Goal: Task Accomplishment & Management: Manage account settings

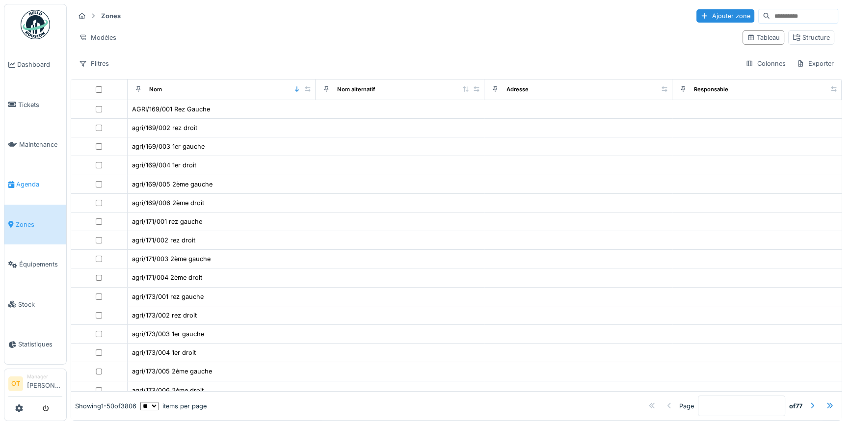
click at [34, 181] on span "Agenda" at bounding box center [39, 184] width 46 height 9
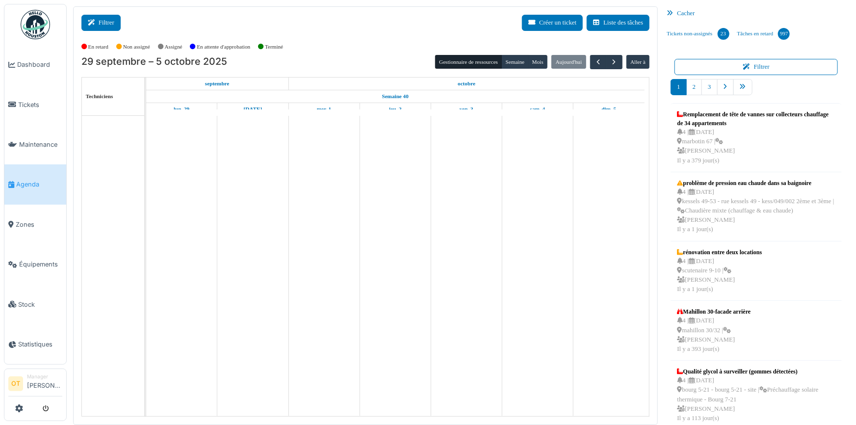
click at [103, 25] on button "Filtrer" at bounding box center [100, 23] width 39 height 16
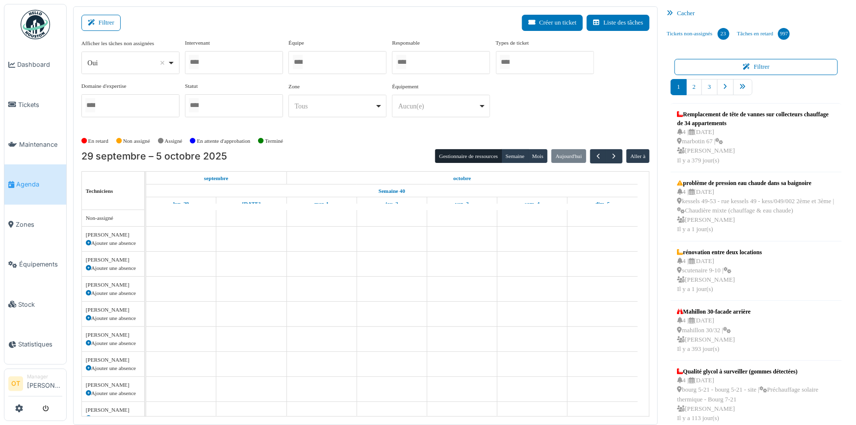
click at [174, 65] on div "Oui Remove item" at bounding box center [130, 63] width 90 height 14
select select "**"
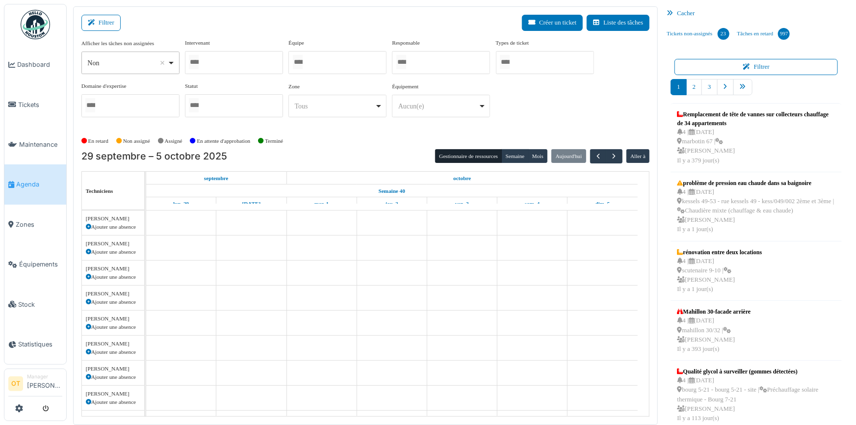
click at [218, 73] on div at bounding box center [234, 62] width 98 height 23
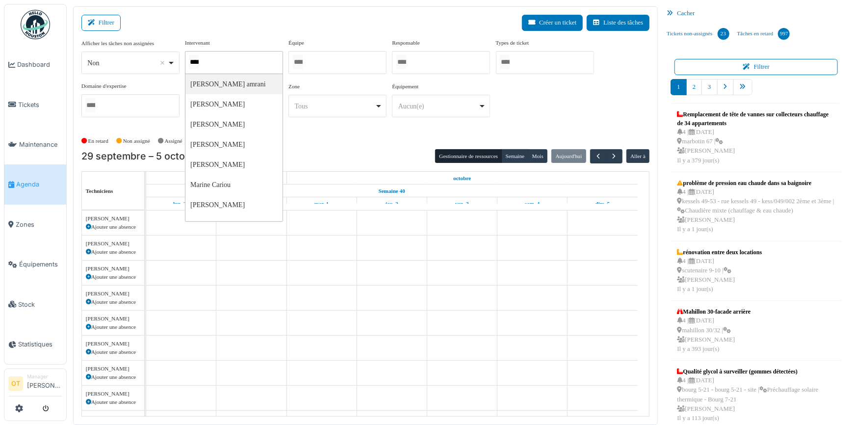
type input "*****"
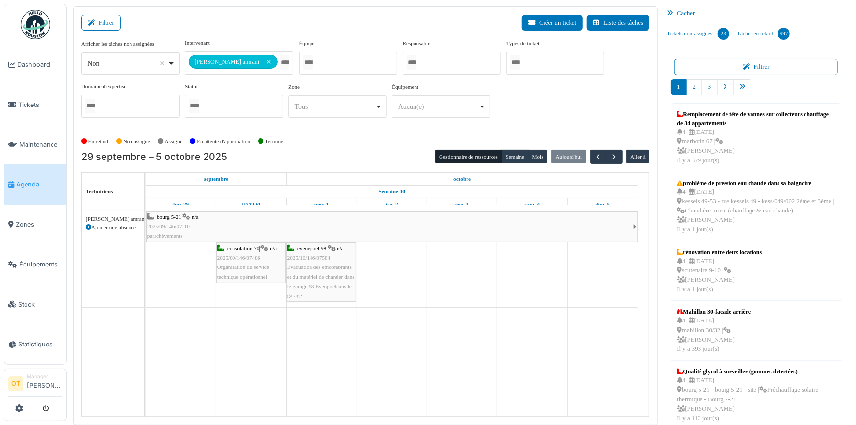
click at [552, 95] on div "**********" at bounding box center [365, 82] width 569 height 87
click at [510, 155] on button "Semaine" at bounding box center [515, 157] width 27 height 14
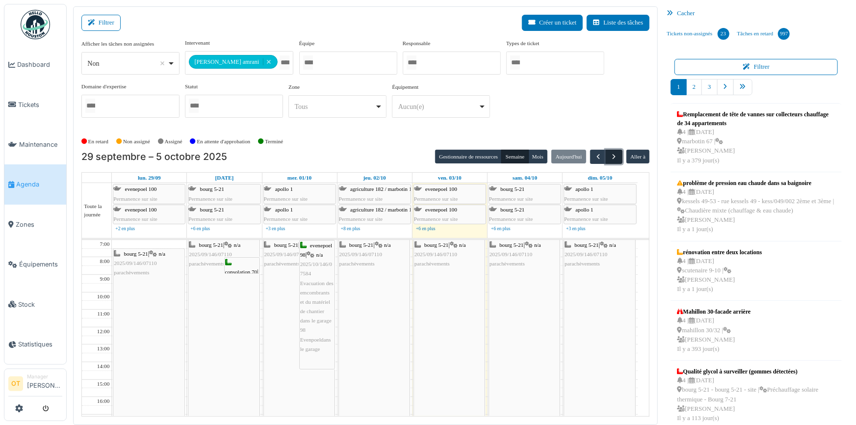
click at [610, 160] on button "button" at bounding box center [614, 157] width 16 height 14
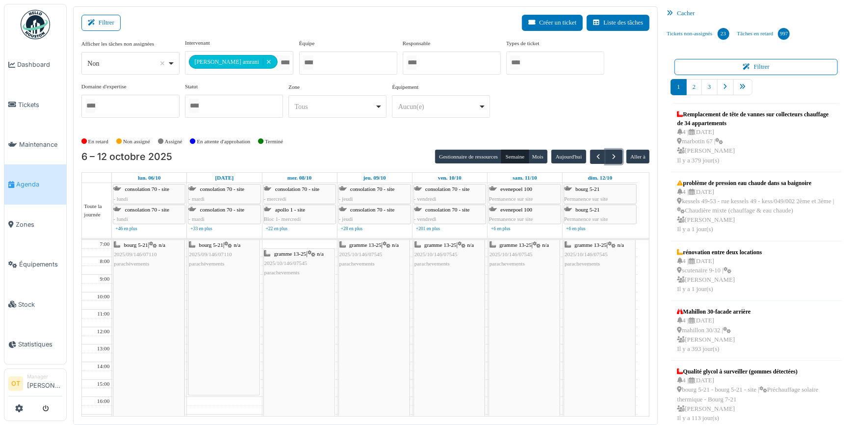
click at [290, 284] on div "gramme 13-25 | n/a 2025/10/146/07545 parachevements" at bounding box center [299, 391] width 71 height 285
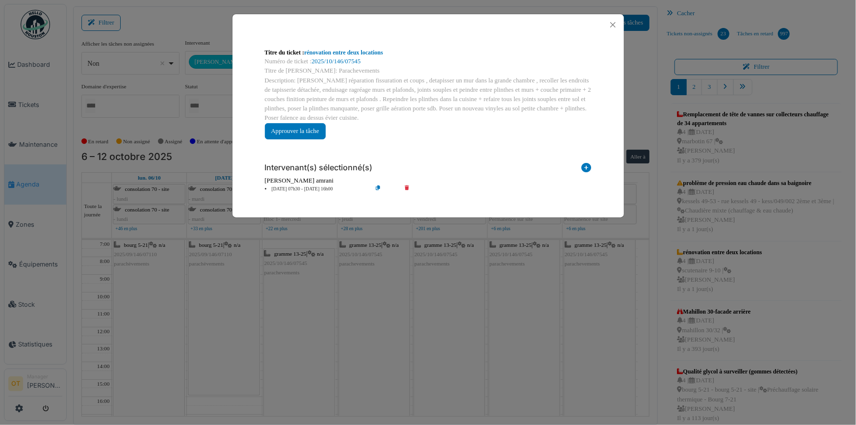
click at [290, 284] on div "Titre du ticket : rénovation entre deux locations Numéro de ticket : 2025/10/14…" at bounding box center [428, 212] width 856 height 425
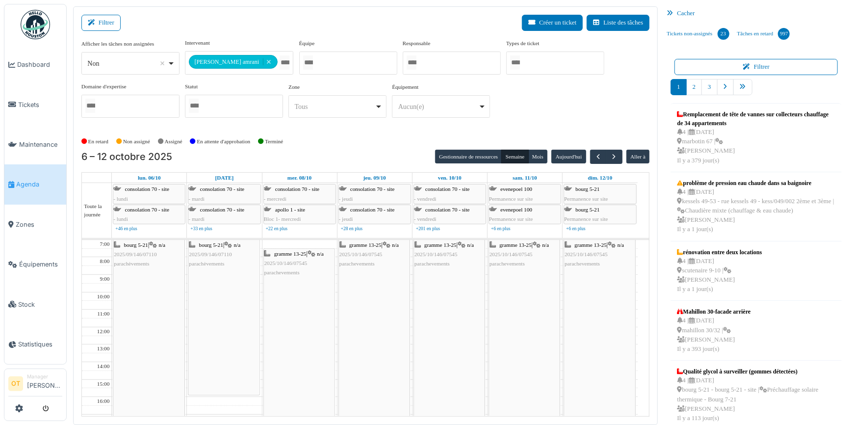
click at [162, 271] on div "bourg 5-21 | n/a 2025/09/146/07110 parachèvements" at bounding box center [148, 387] width 71 height 294
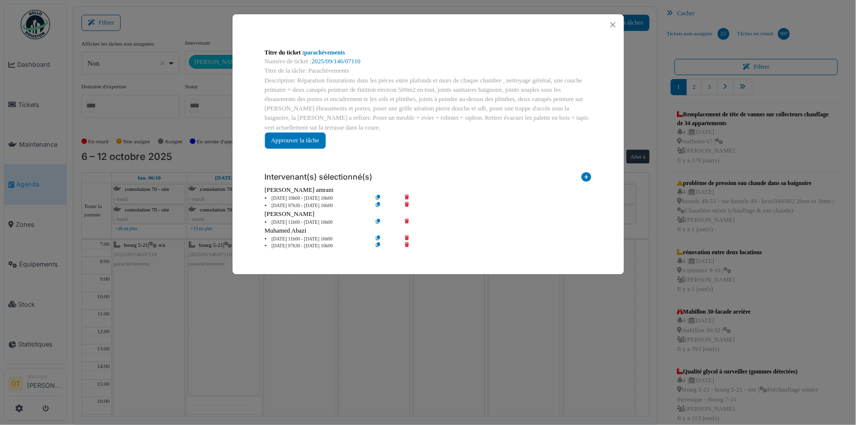
click at [162, 271] on div "Titre du ticket : parachèvements Numéro de ticket : 2025/09/146/07110 Titre de …" at bounding box center [428, 212] width 856 height 425
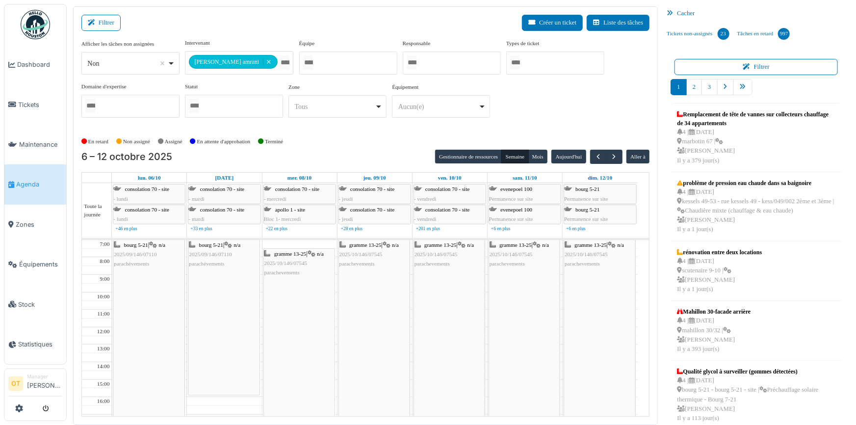
click at [225, 280] on div "bourg 5-21 | n/a 2025/09/146/07110 parachèvements" at bounding box center [223, 317] width 71 height 155
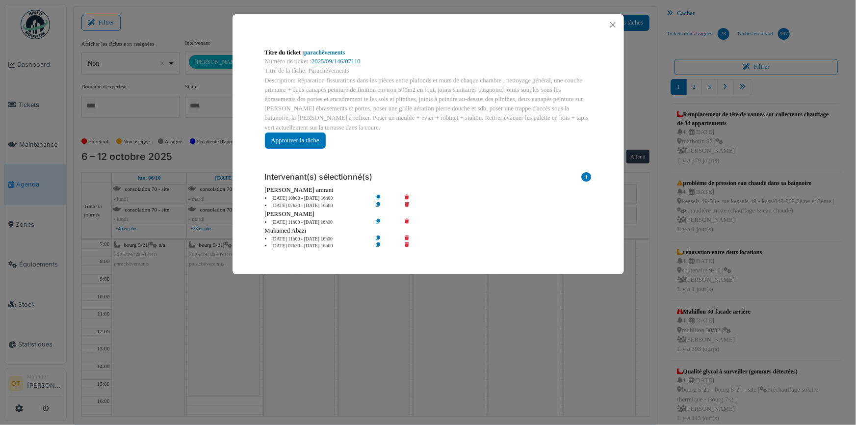
click at [225, 280] on div "Titre du ticket : parachèvements Numéro de ticket : 2025/09/146/07110 Titre de …" at bounding box center [428, 212] width 856 height 425
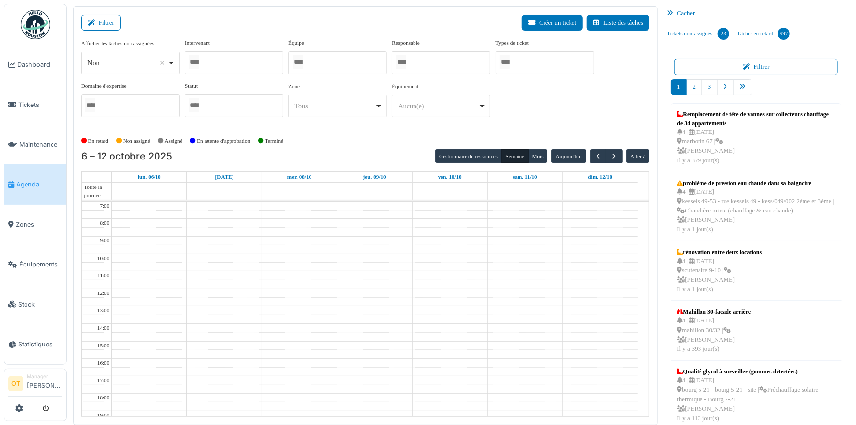
click at [245, 62] on div at bounding box center [234, 62] width 98 height 23
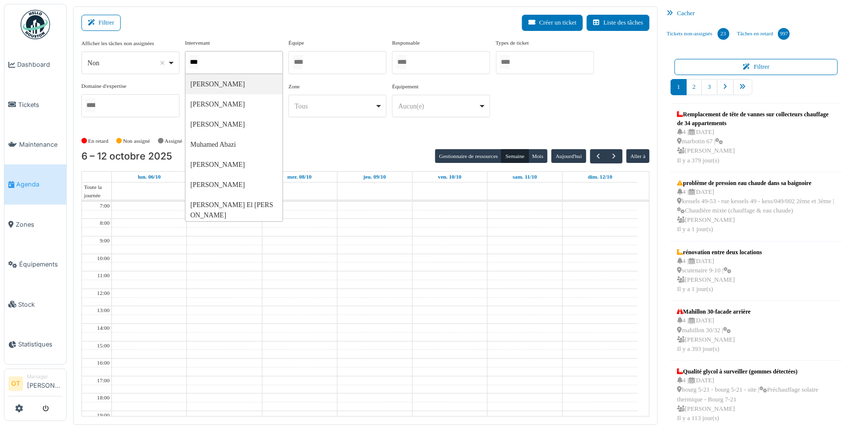
type input "****"
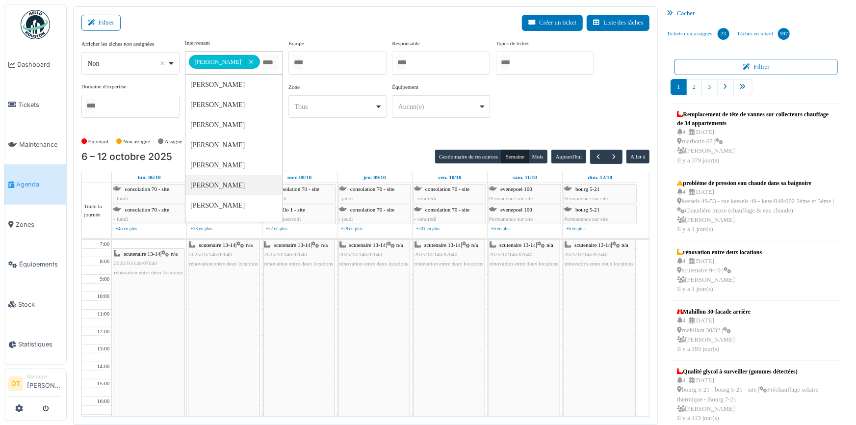
click at [331, 134] on div "En retard Non assigné [GEOGRAPHIC_DATA] En attente d'approbation Terminé" at bounding box center [365, 141] width 569 height 16
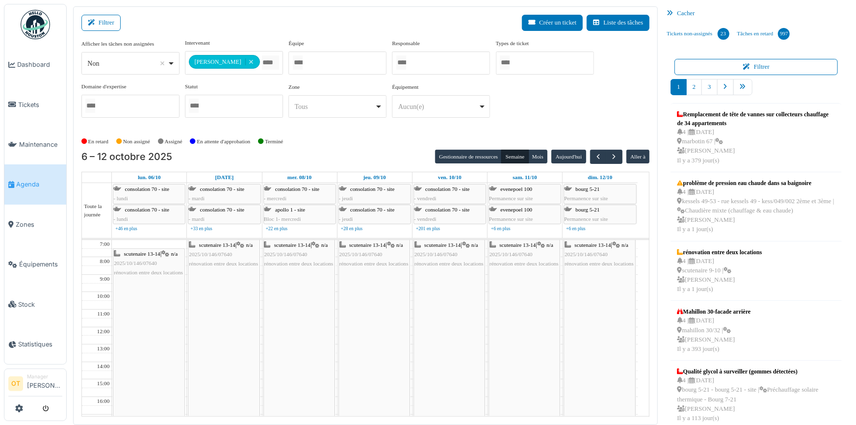
click at [157, 290] on div "scutenaire 13-14 | n/a 2025/10/146/07640 rénovation entre deux locations" at bounding box center [148, 391] width 71 height 285
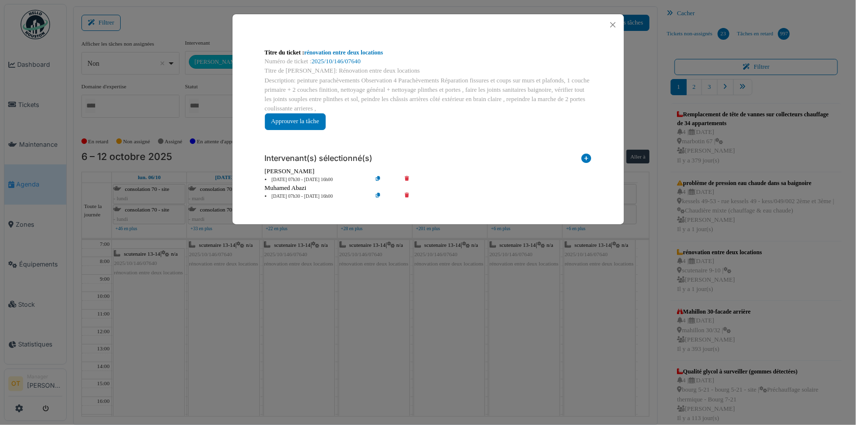
click at [451, 109] on div "Description: peinture parachèvements Observation 4 Parachèvements Réparation fi…" at bounding box center [428, 95] width 327 height 38
click at [611, 26] on button "Close" at bounding box center [613, 24] width 13 height 13
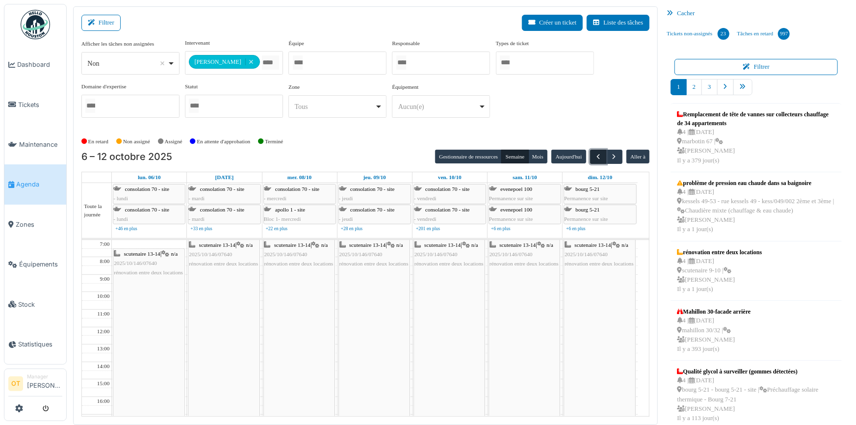
click at [594, 153] on span "button" at bounding box center [598, 157] width 8 height 8
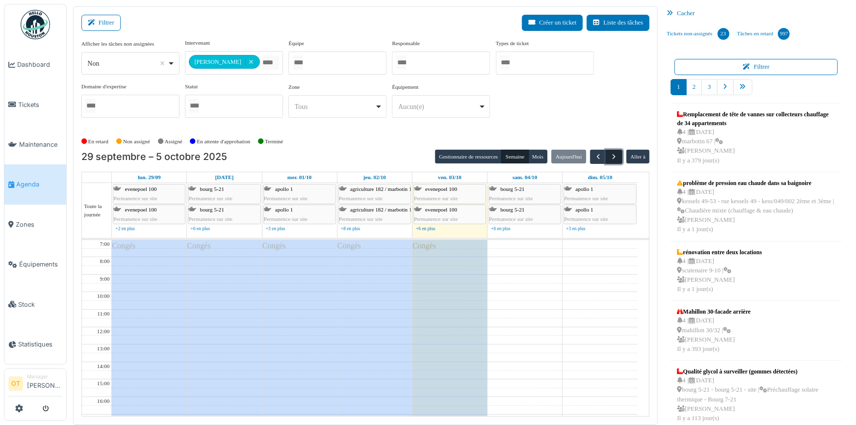
click at [610, 154] on span "button" at bounding box center [614, 157] width 8 height 8
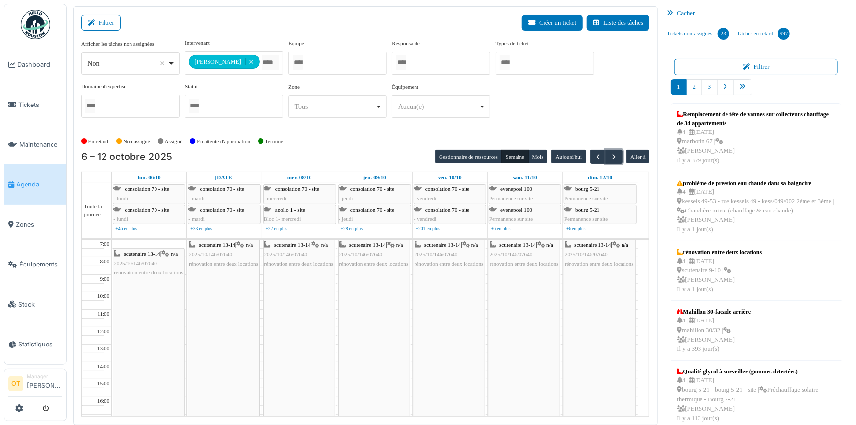
click at [155, 280] on div "scutenaire 13-14 | n/a 2025/10/146/07640 rénovation entre deux locations" at bounding box center [148, 391] width 71 height 285
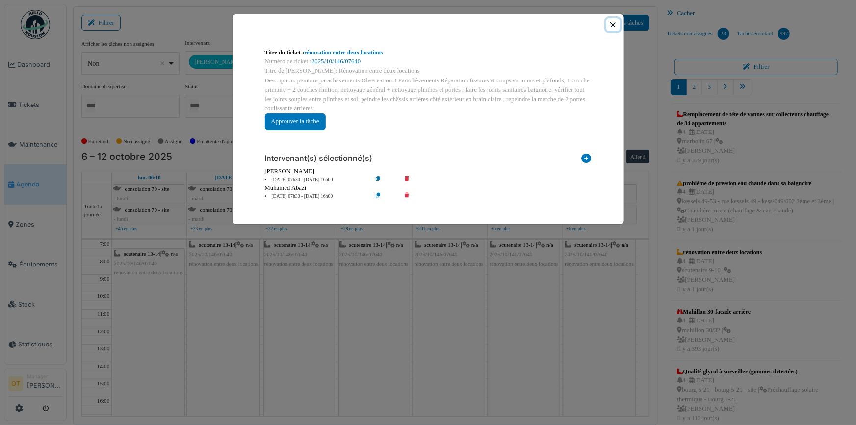
click at [616, 26] on button "Close" at bounding box center [613, 24] width 13 height 13
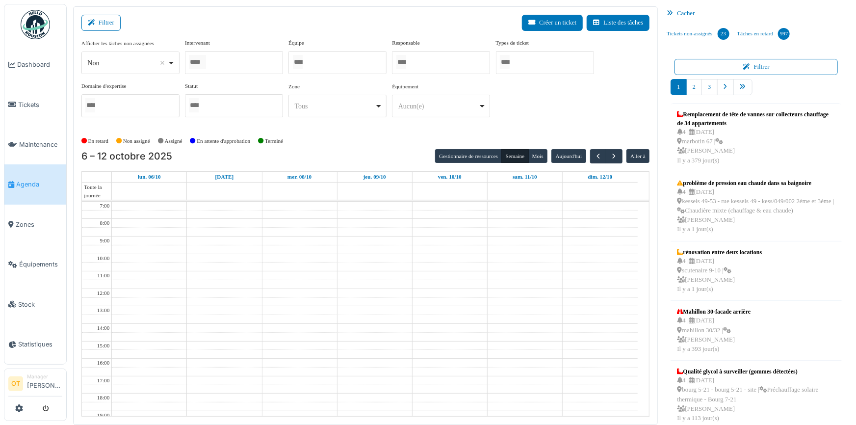
click at [247, 63] on div at bounding box center [234, 62] width 98 height 23
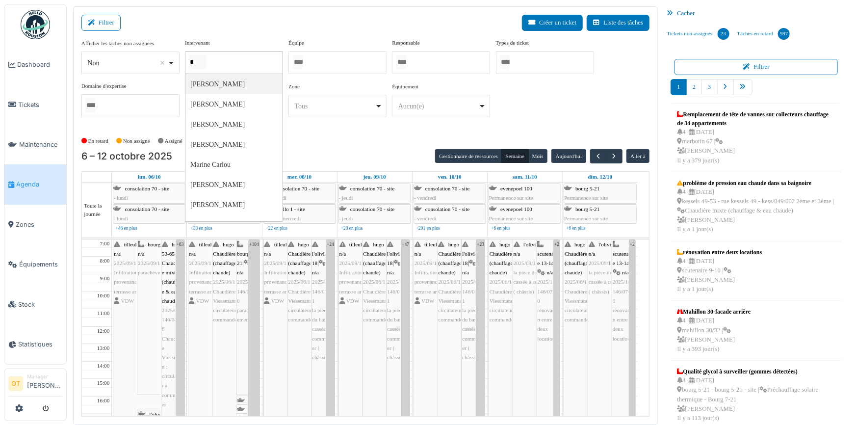
type input "**"
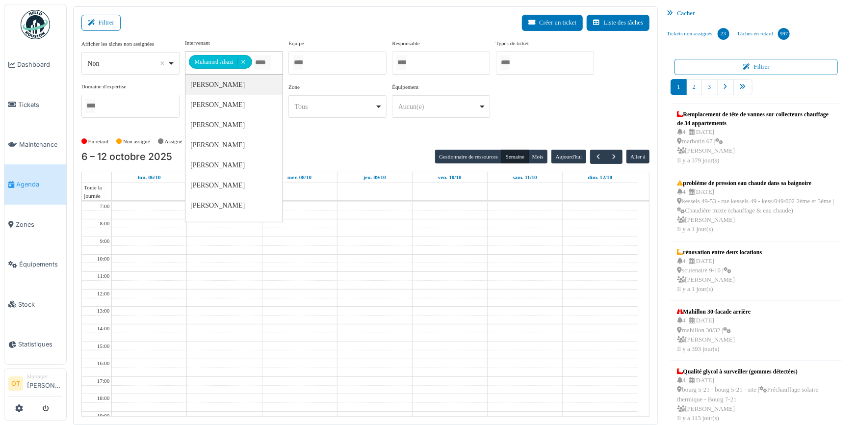
click at [541, 107] on div "**********" at bounding box center [365, 82] width 569 height 87
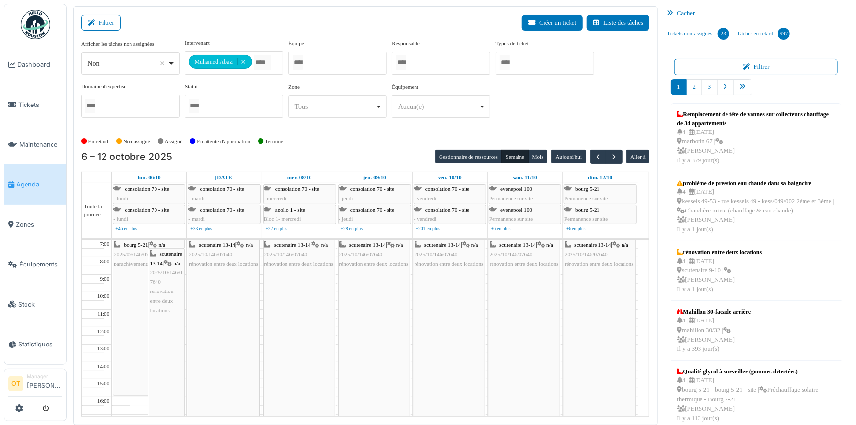
click at [137, 294] on div "bourg 5-21 | n/a 2025/09/146/07110 parachèvements" at bounding box center [148, 317] width 71 height 155
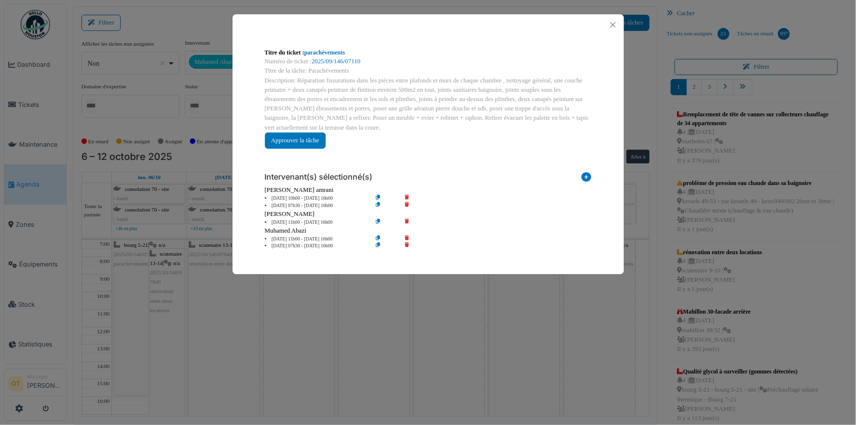
click at [519, 131] on div "Description: Réparation fissurations dans les pièces entre plafonds et murs de …" at bounding box center [428, 104] width 327 height 56
click at [612, 21] on button "Close" at bounding box center [613, 24] width 13 height 13
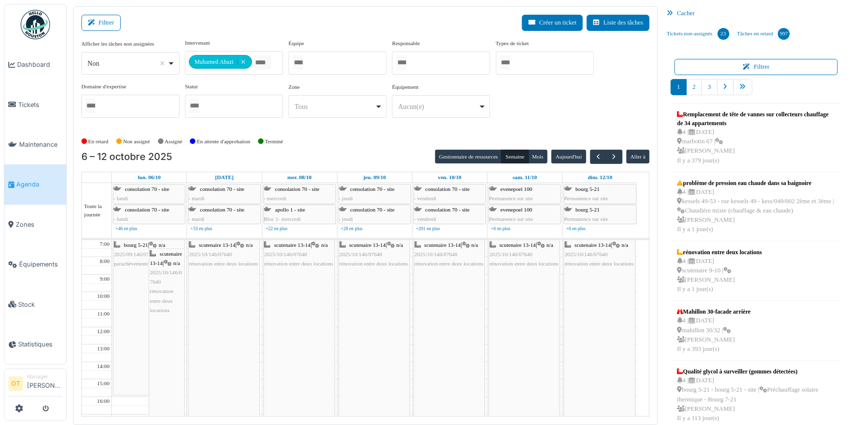
click at [178, 269] on span "2025/10/146/07640" at bounding box center [166, 276] width 32 height 15
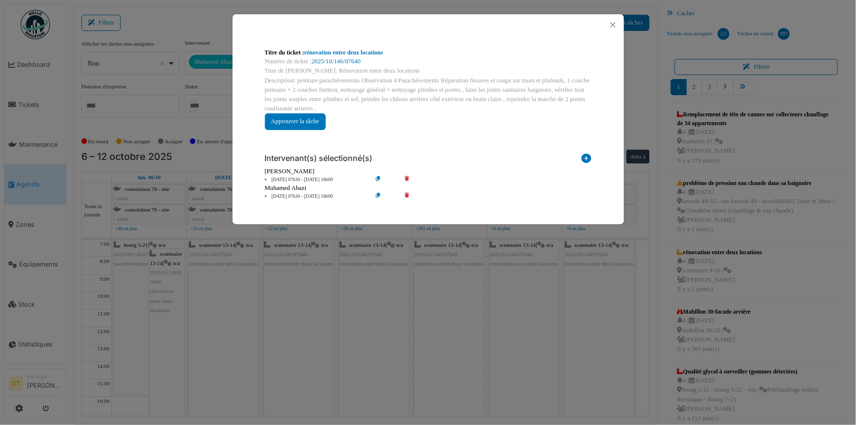
click at [470, 133] on div "Titre du ticket : rénovation entre deux locations Numéro de ticket : 2025/10/14…" at bounding box center [428, 88] width 343 height 97
click at [609, 27] on button "Close" at bounding box center [613, 24] width 13 height 13
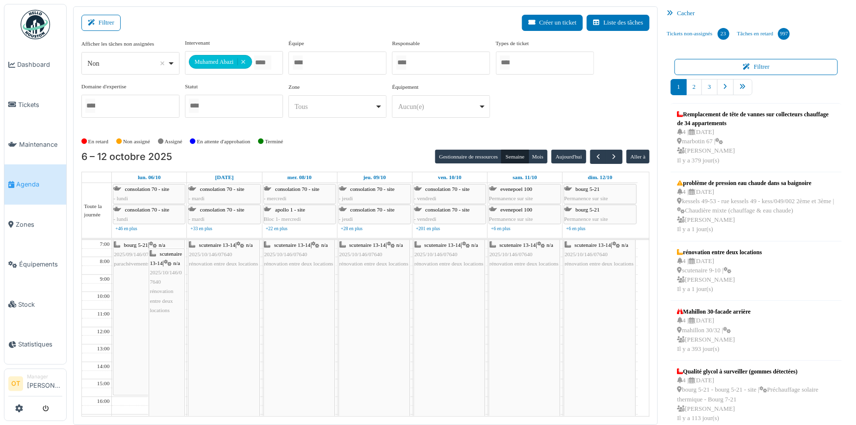
click at [122, 278] on div "bourg 5-21 | n/a 2025/09/146/07110 parachèvements" at bounding box center [148, 317] width 71 height 155
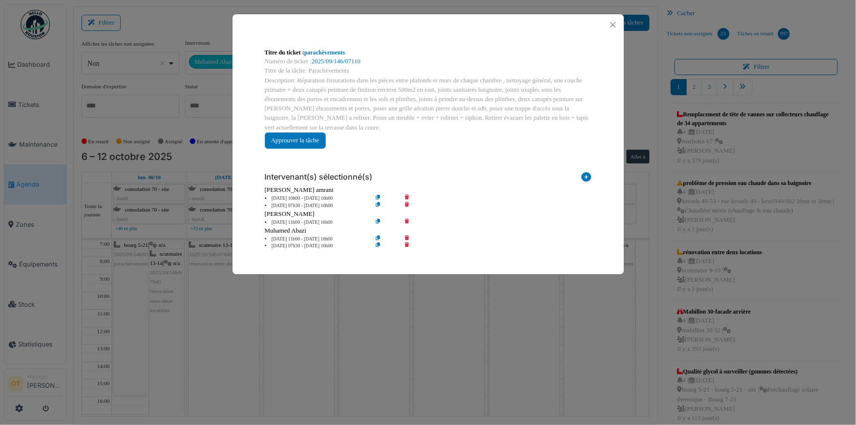
click at [122, 278] on div "Titre du ticket : parachèvements Numéro de ticket : 2025/09/146/07110 Titre de …" at bounding box center [428, 212] width 856 height 425
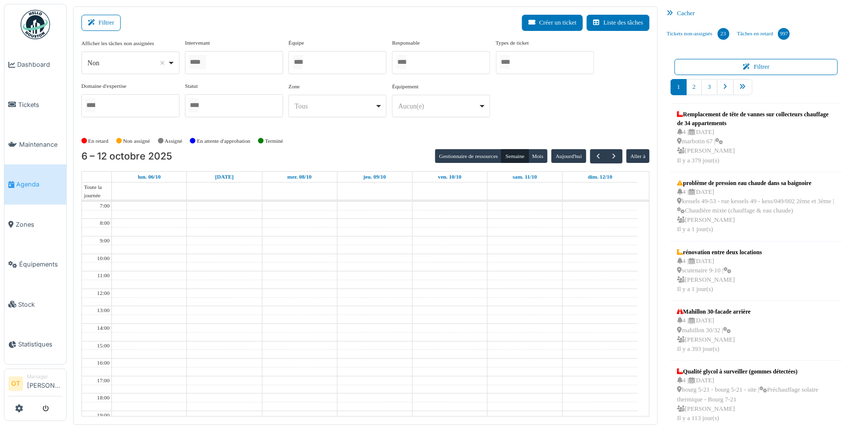
click at [245, 62] on div at bounding box center [234, 62] width 98 height 23
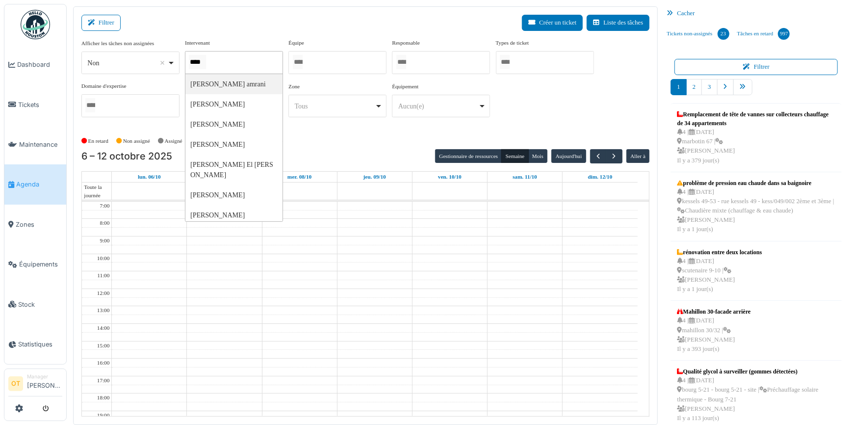
type input "*****"
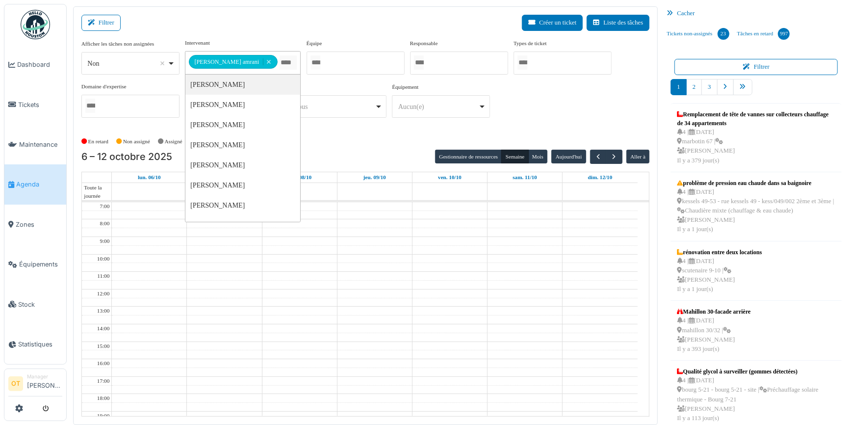
click at [584, 100] on div "**********" at bounding box center [365, 82] width 569 height 87
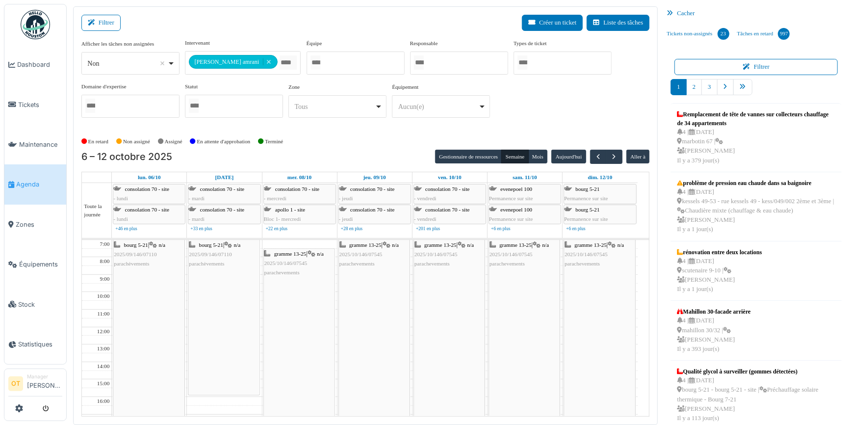
click at [300, 290] on div "gramme 13-25 | n/a 2025/10/146/07545 parachevements" at bounding box center [299, 391] width 71 height 285
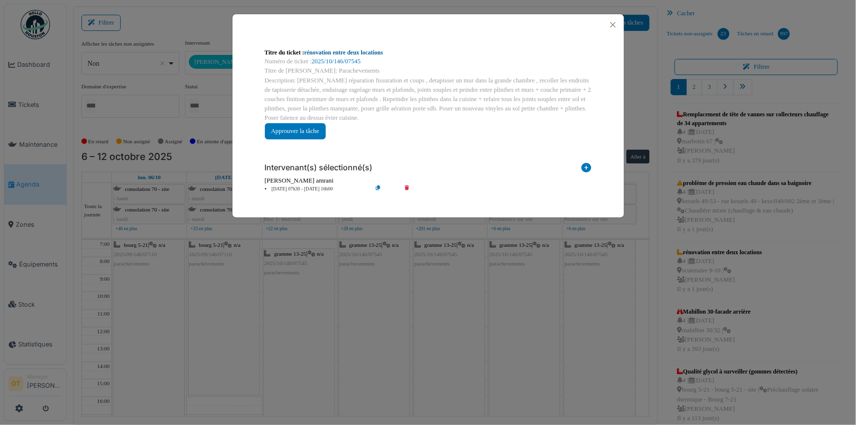
click at [359, 51] on link "rénovation entre deux locations" at bounding box center [343, 52] width 79 height 7
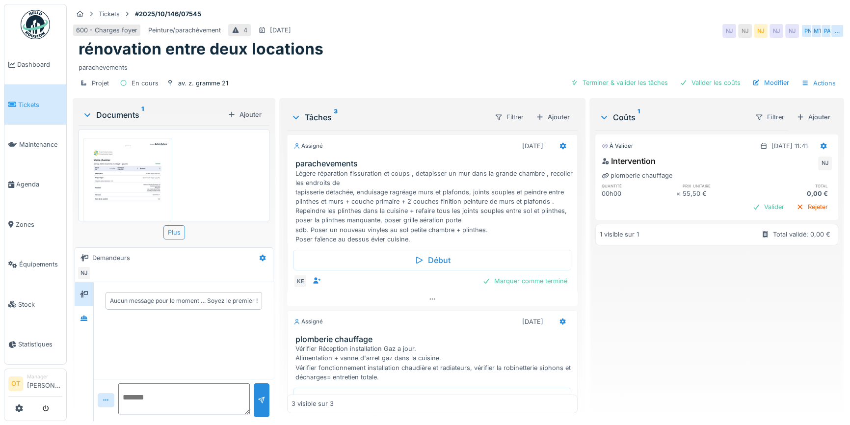
click at [174, 229] on div "Plus" at bounding box center [174, 232] width 22 height 14
click at [134, 177] on img at bounding box center [127, 199] width 84 height 119
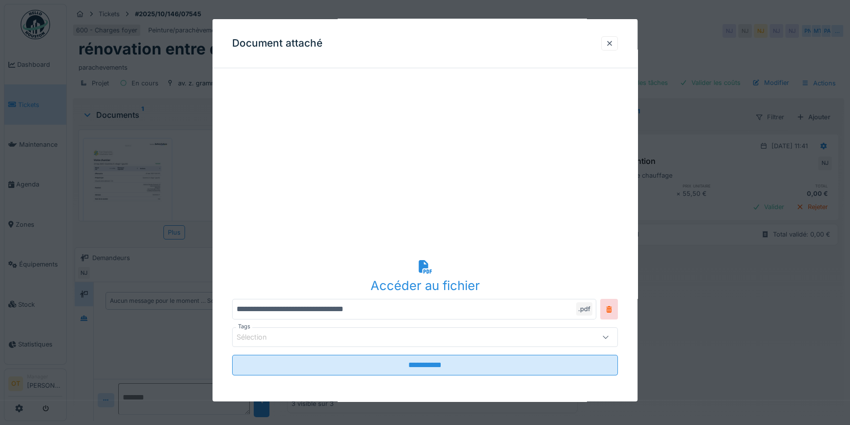
scroll to position [6, 0]
click at [659, 261] on div at bounding box center [425, 212] width 850 height 425
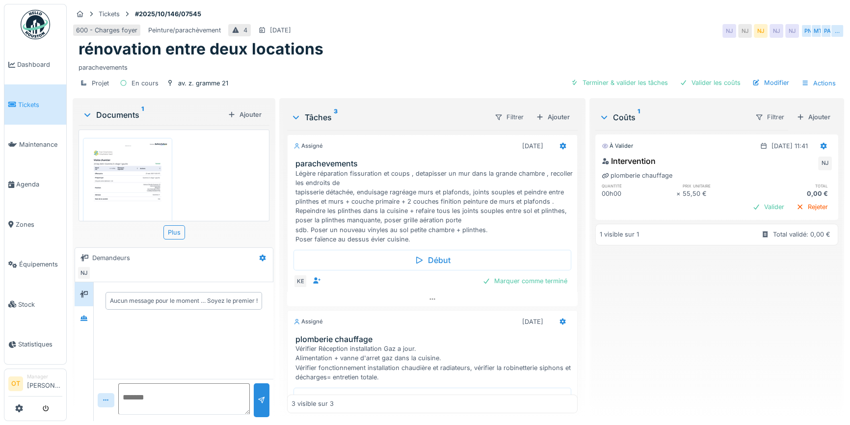
scroll to position [133, 0]
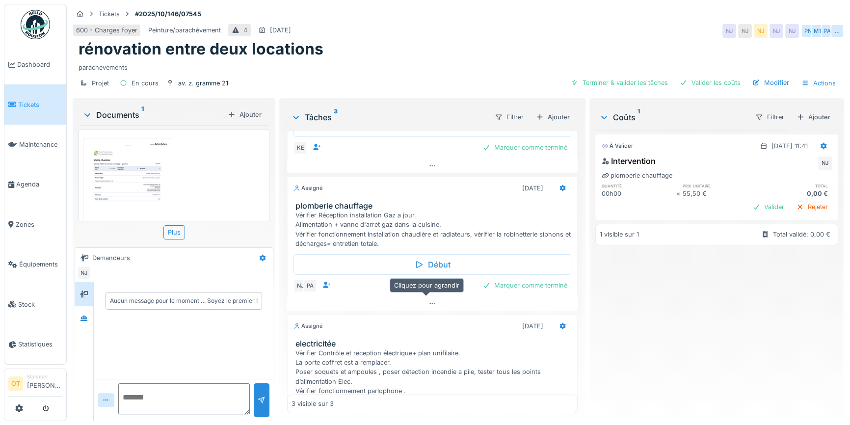
click at [428, 300] on icon at bounding box center [432, 303] width 8 height 6
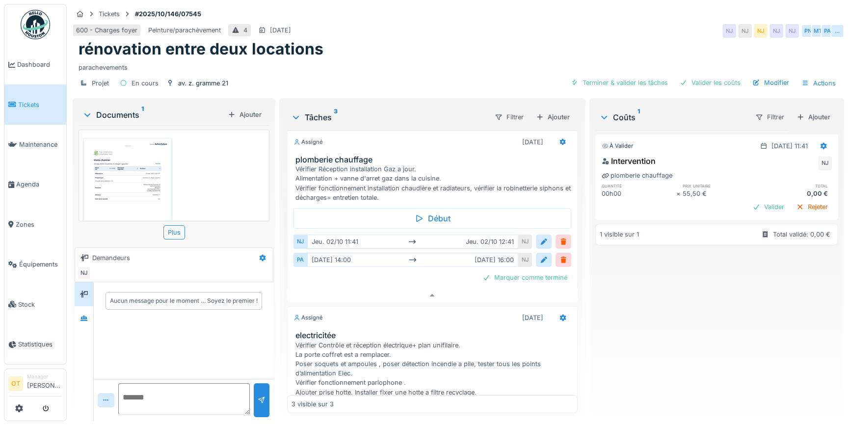
scroll to position [275, 0]
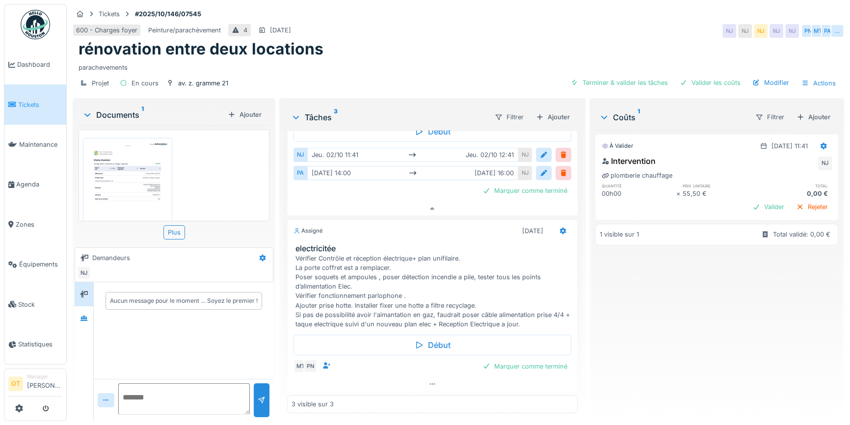
click at [390, 306] on div "Vérifier Contrôle et réception électrique+ plan unifilaire. La porte coffret es…" at bounding box center [434, 292] width 278 height 76
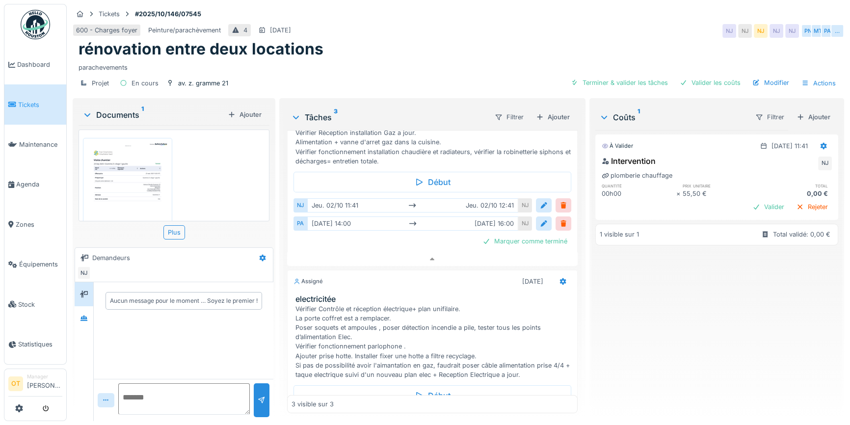
scroll to position [90, 0]
